Goal: Communication & Community: Answer question/provide support

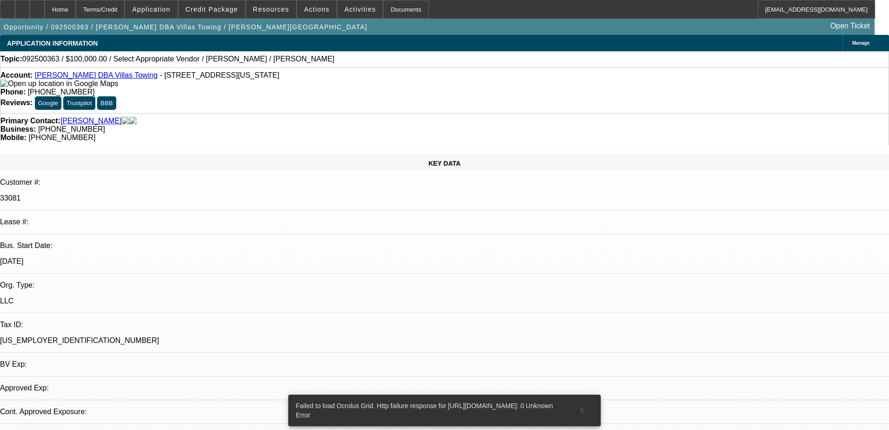
select select "0"
select select "2"
select select "0.1"
select select "1"
select select "2"
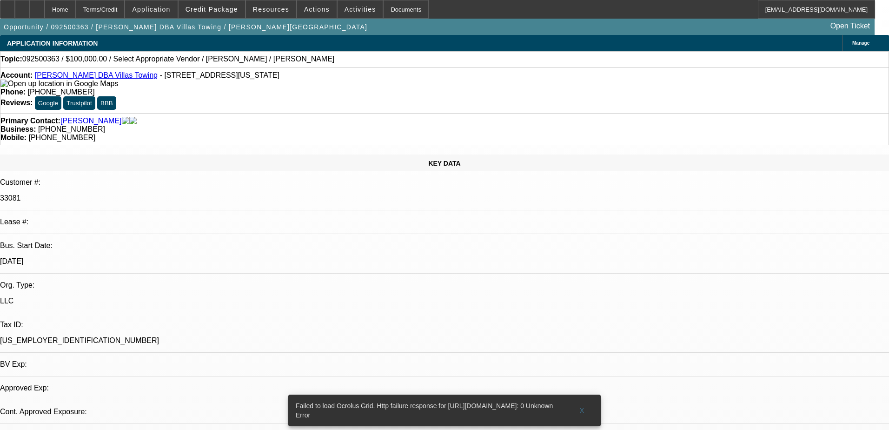
select select "4"
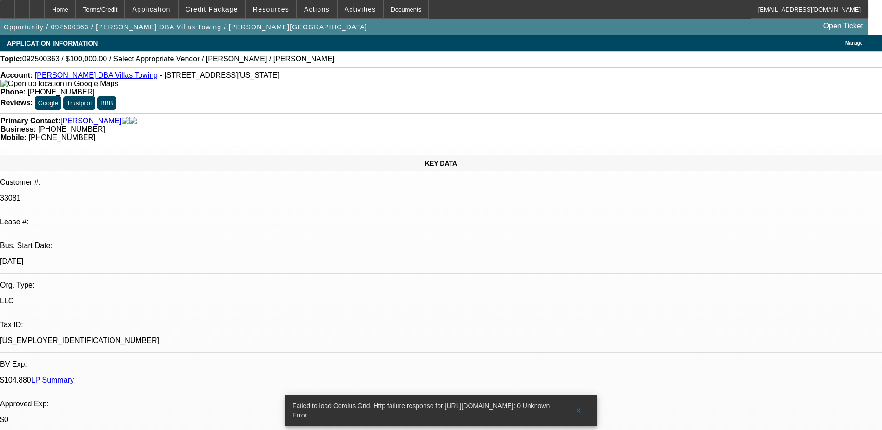
type textarea "9"
type textarea "B"
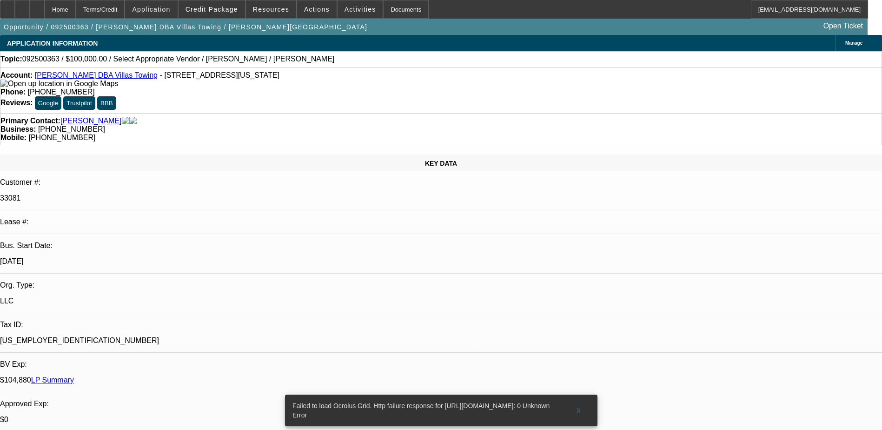
drag, startPoint x: 674, startPoint y: 161, endPoint x: 597, endPoint y: 164, distance: 76.8
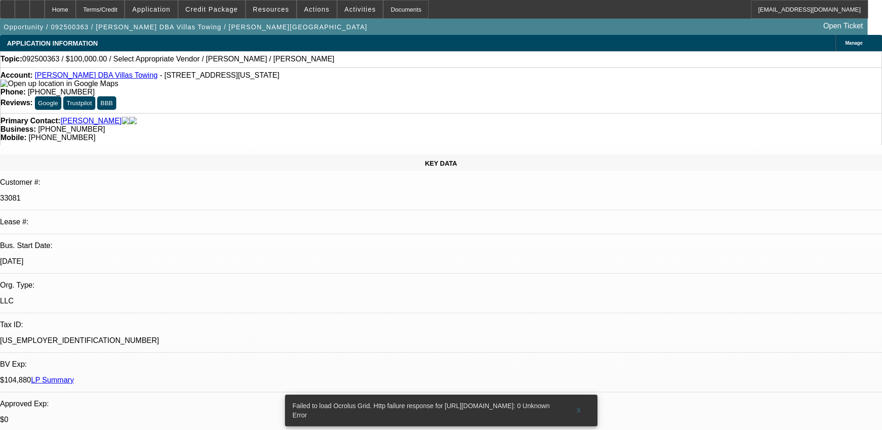
scroll to position [9, 0]
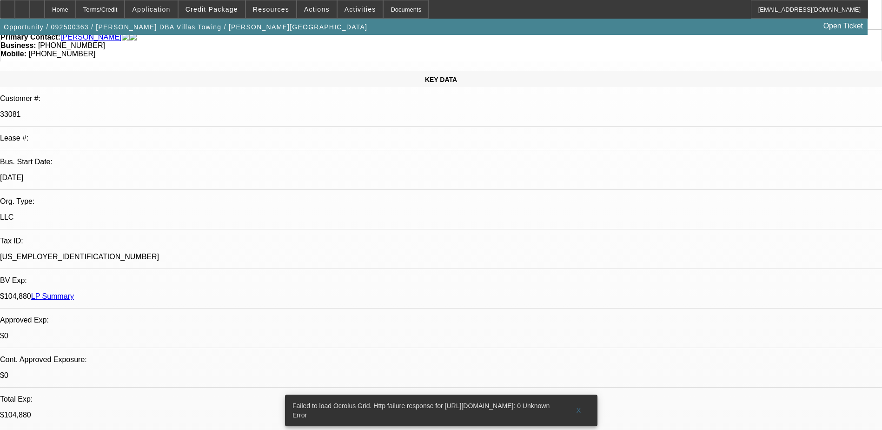
scroll to position [186, 0]
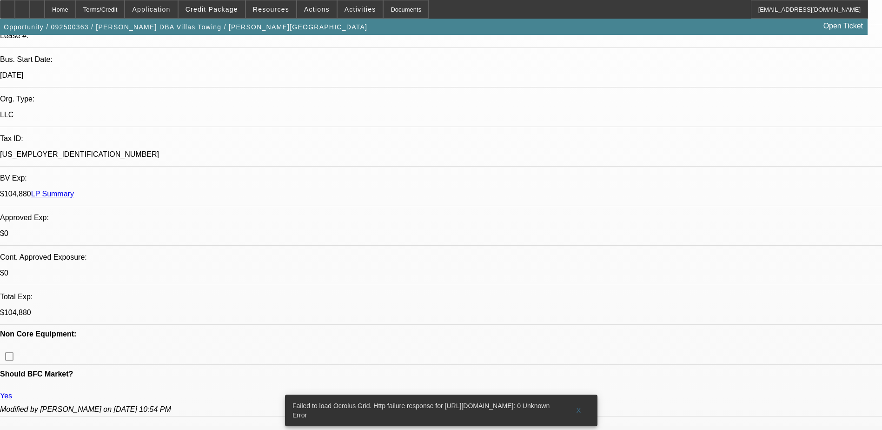
drag, startPoint x: 678, startPoint y: 172, endPoint x: 649, endPoint y: 172, distance: 29.3
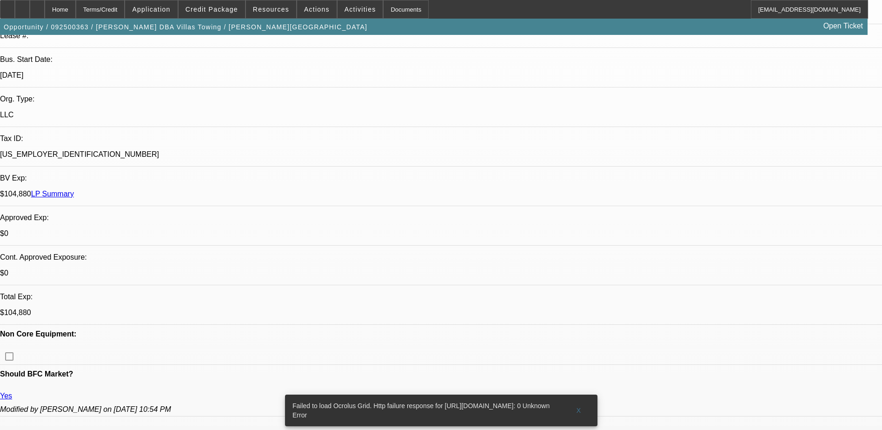
drag, startPoint x: 762, startPoint y: 170, endPoint x: 771, endPoint y: 168, distance: 9.1
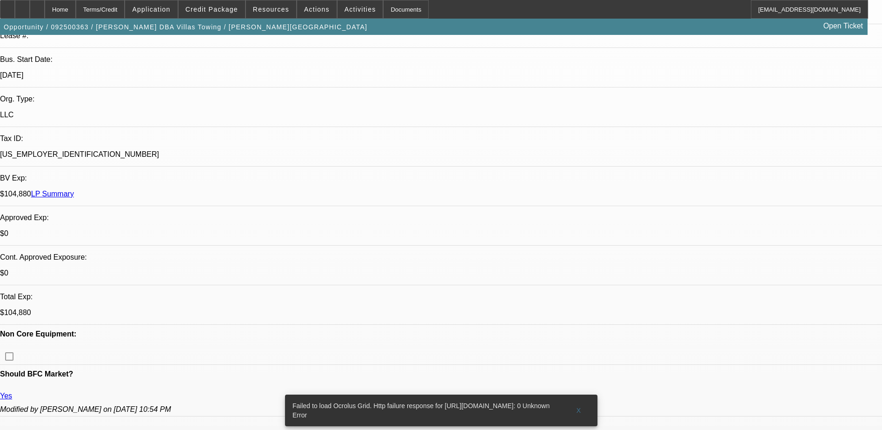
scroll to position [49, 0]
drag, startPoint x: 705, startPoint y: 162, endPoint x: 762, endPoint y: 167, distance: 56.5
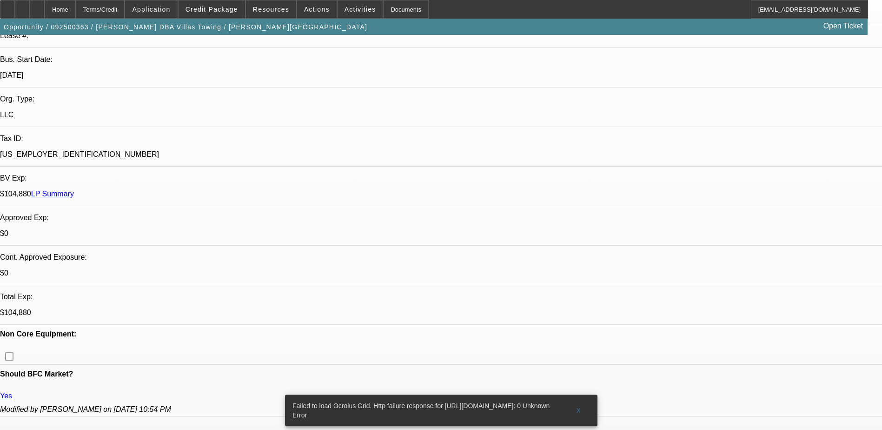
paste textarea "IN JULY 2025 HE WANTED TO SURRENDER THE TRUCKS AND SAID INSURANCE IS TOO EXPENS…"
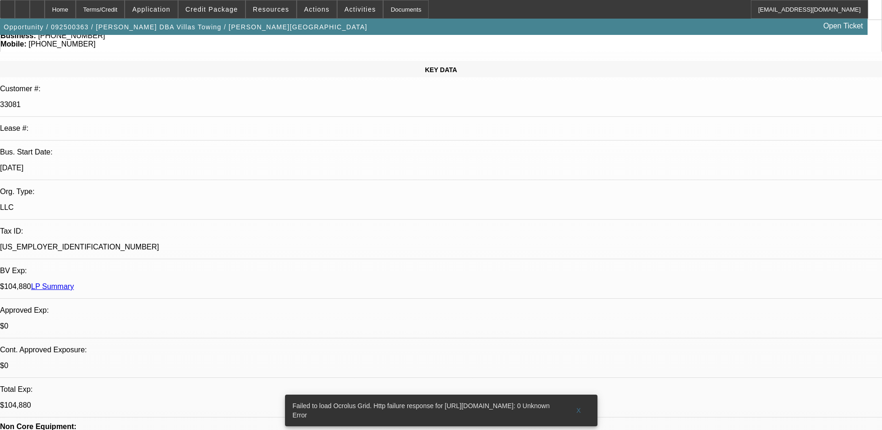
scroll to position [93, 0]
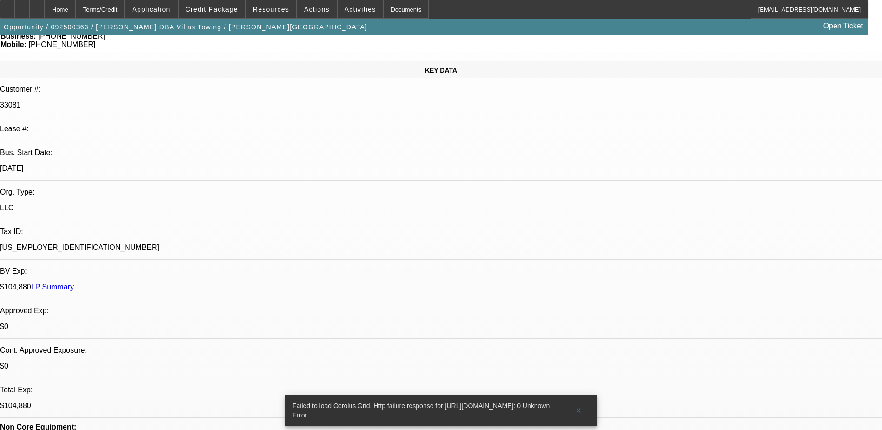
drag, startPoint x: 706, startPoint y: 174, endPoint x: 669, endPoint y: 179, distance: 37.0
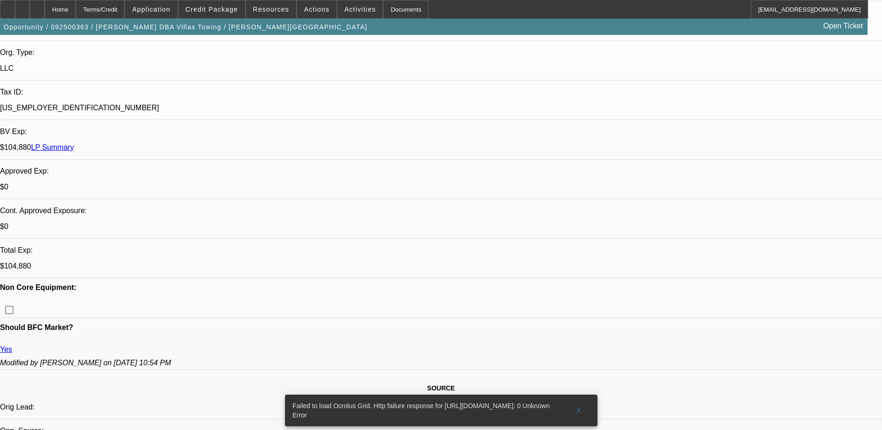
scroll to position [33, 0]
type textarea "01 DEAL-CUSTOMER PAID 13 PAYMENTS SO FAR OUT OF 48 PAYMENTS, HAD SOME INSURANCE…"
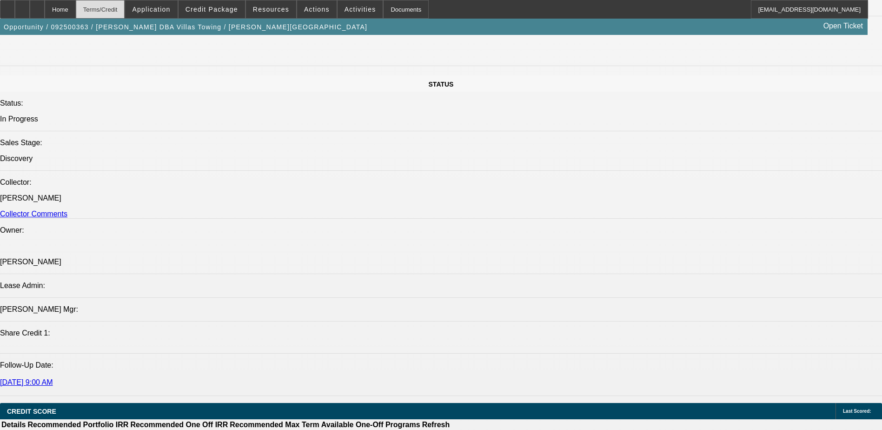
scroll to position [837, 0]
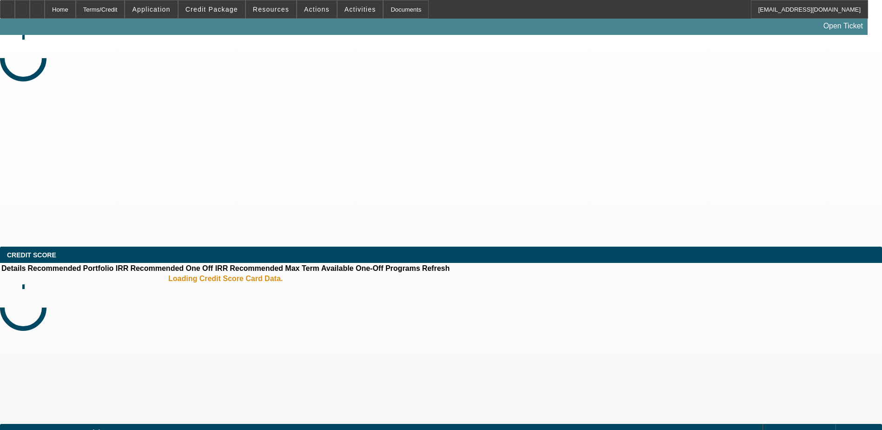
select select "0"
select select "2"
select select "0.1"
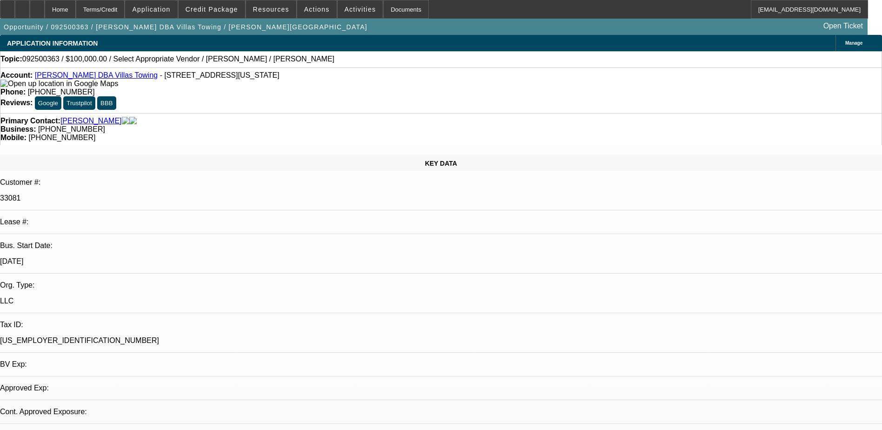
select select "1"
select select "2"
select select "4"
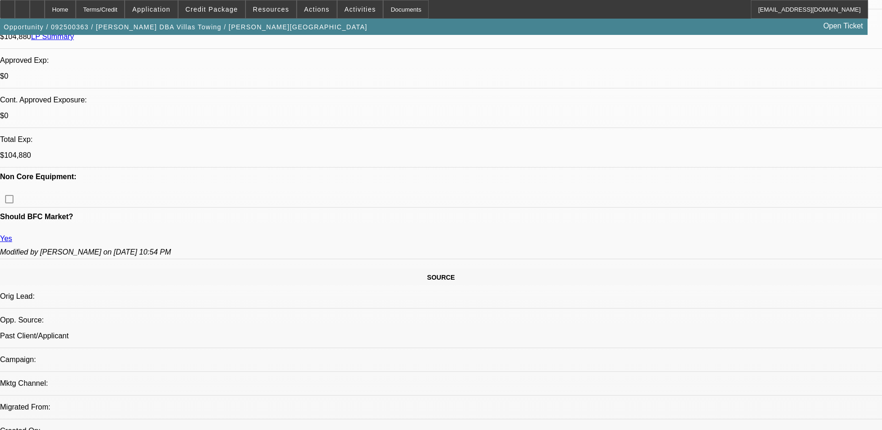
scroll to position [465, 0]
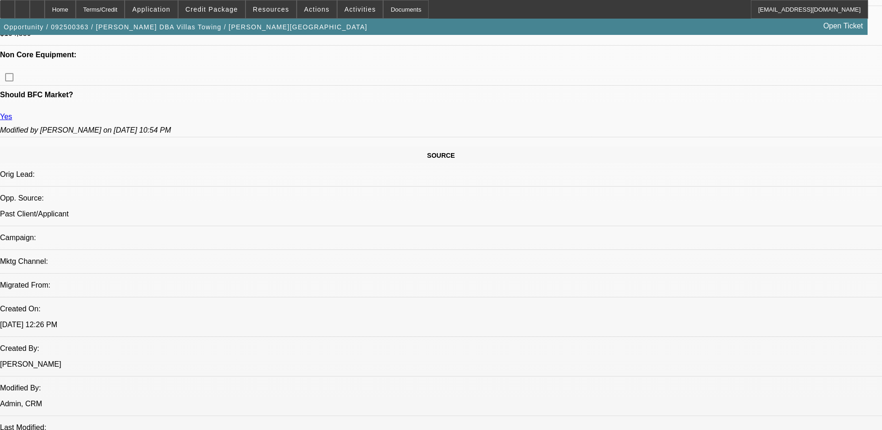
drag, startPoint x: 224, startPoint y: 193, endPoint x: 298, endPoint y: 200, distance: 73.7
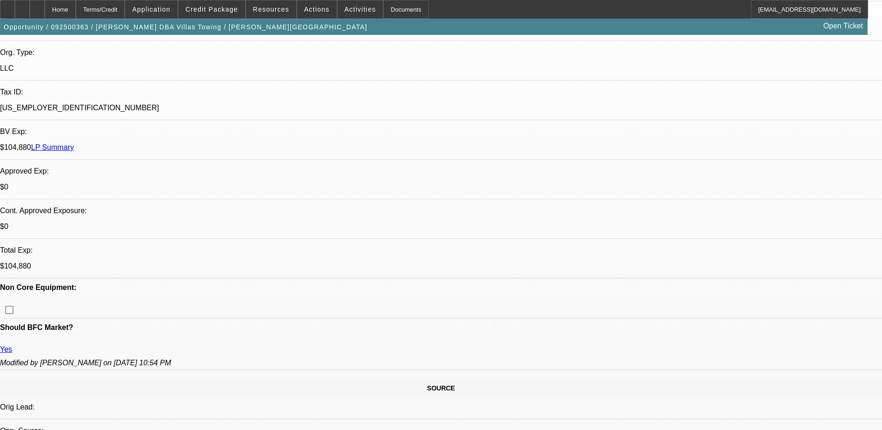
scroll to position [0, 0]
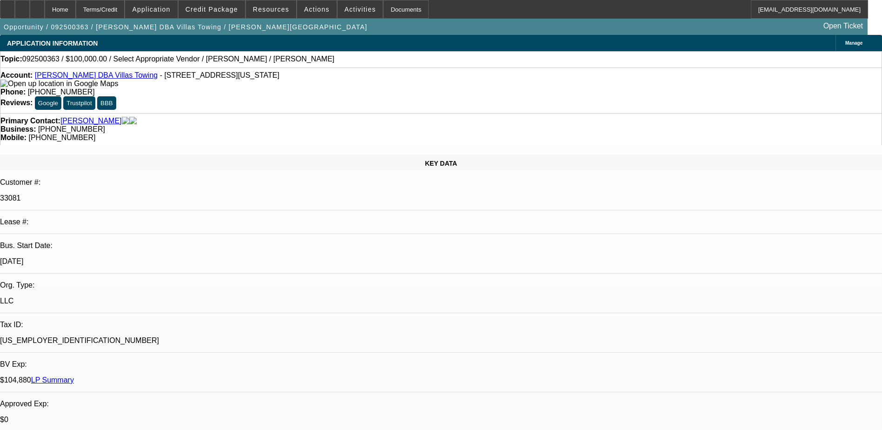
radio input "true"
type textarea "g"
type textarea "GPS ARE ACTIVE ON BOTH CONTRACTS."
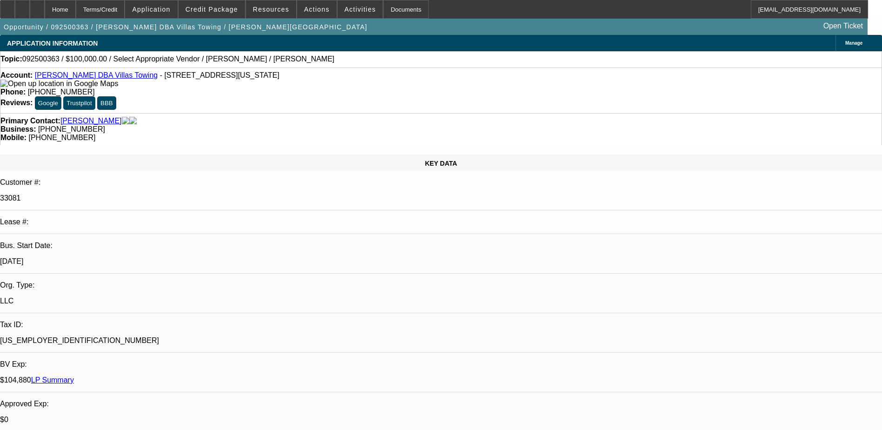
radio input "false"
radio input "true"
